Goal: Information Seeking & Learning: Learn about a topic

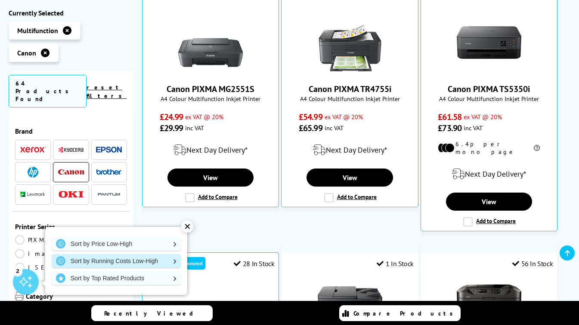
scroll to position [258, 0]
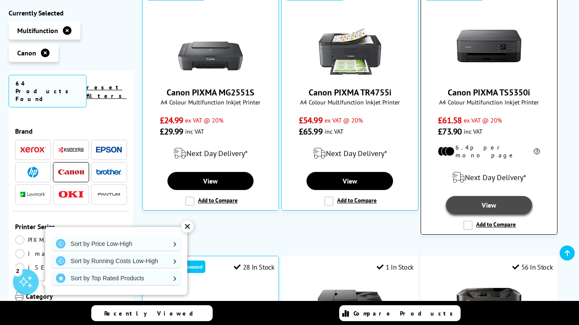
click at [492, 196] on link "View" at bounding box center [489, 205] width 86 height 18
